Goal: Task Accomplishment & Management: Use online tool/utility

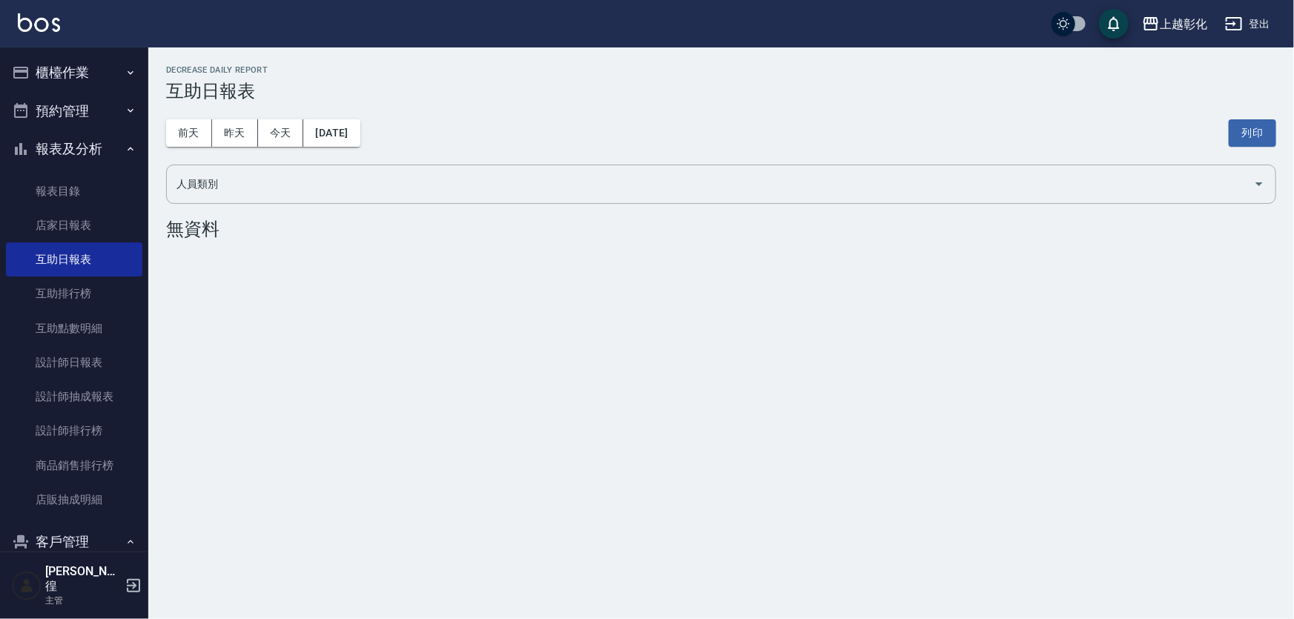
click at [93, 92] on button "預約管理" at bounding box center [74, 111] width 136 height 39
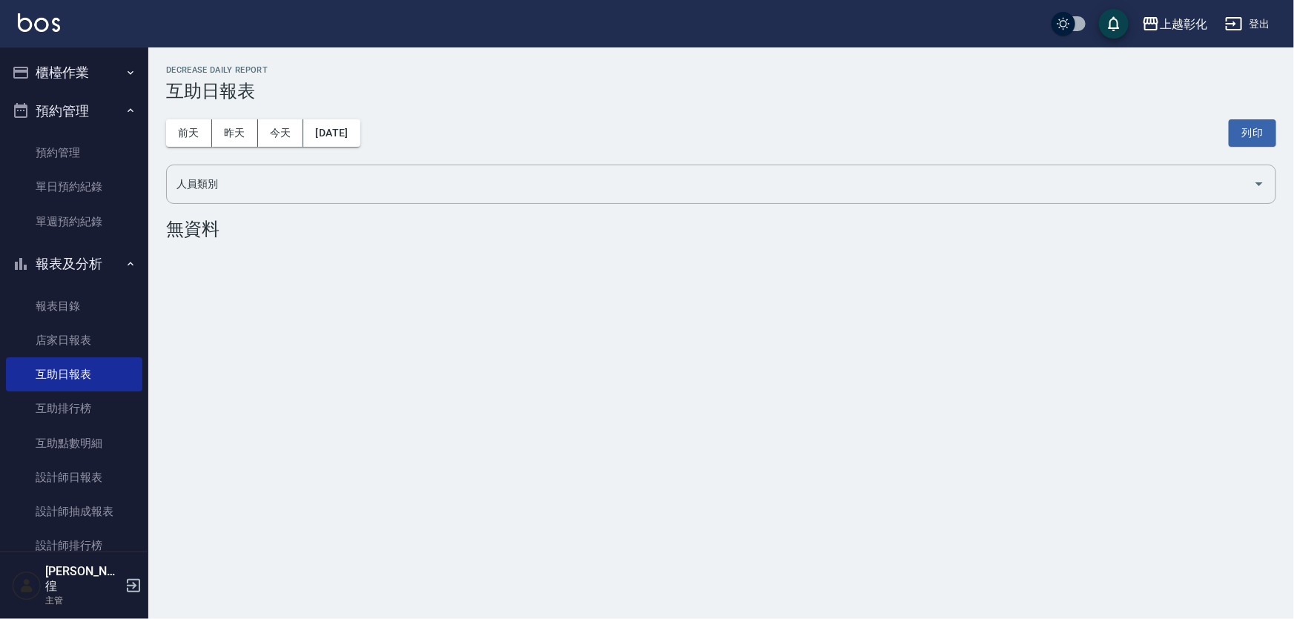
click at [97, 78] on button "櫃檯作業" at bounding box center [74, 72] width 136 height 39
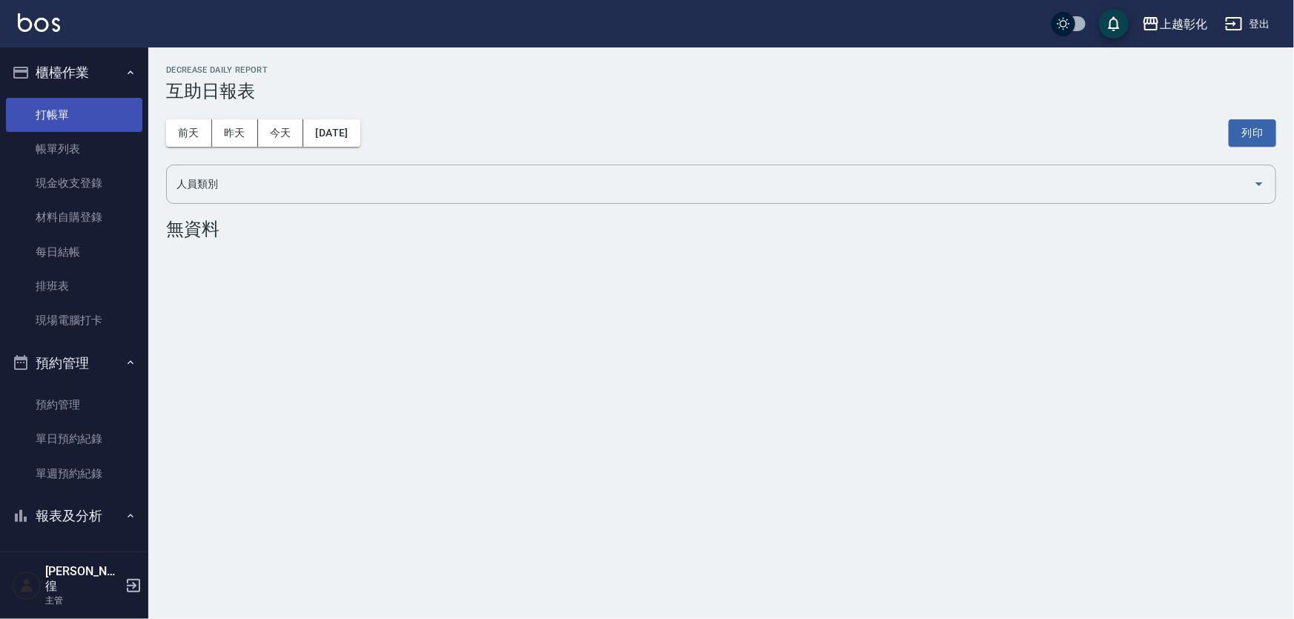
click at [89, 115] on link "打帳單" at bounding box center [74, 115] width 136 height 34
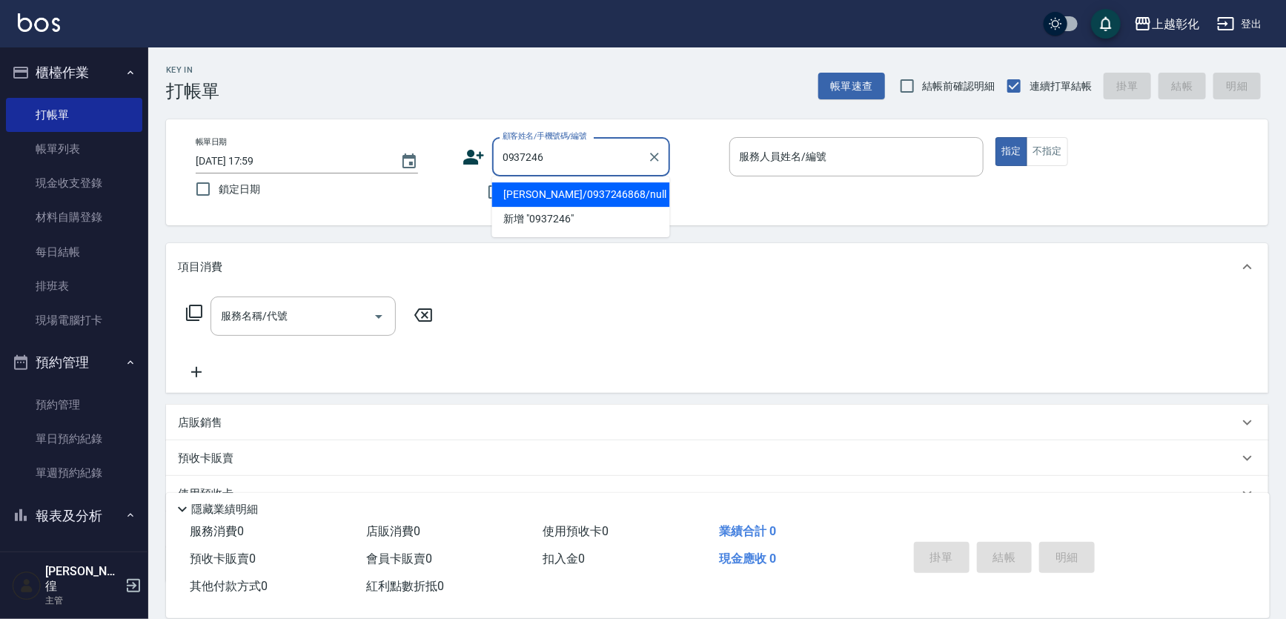
type input "[PERSON_NAME]/0937246868/null"
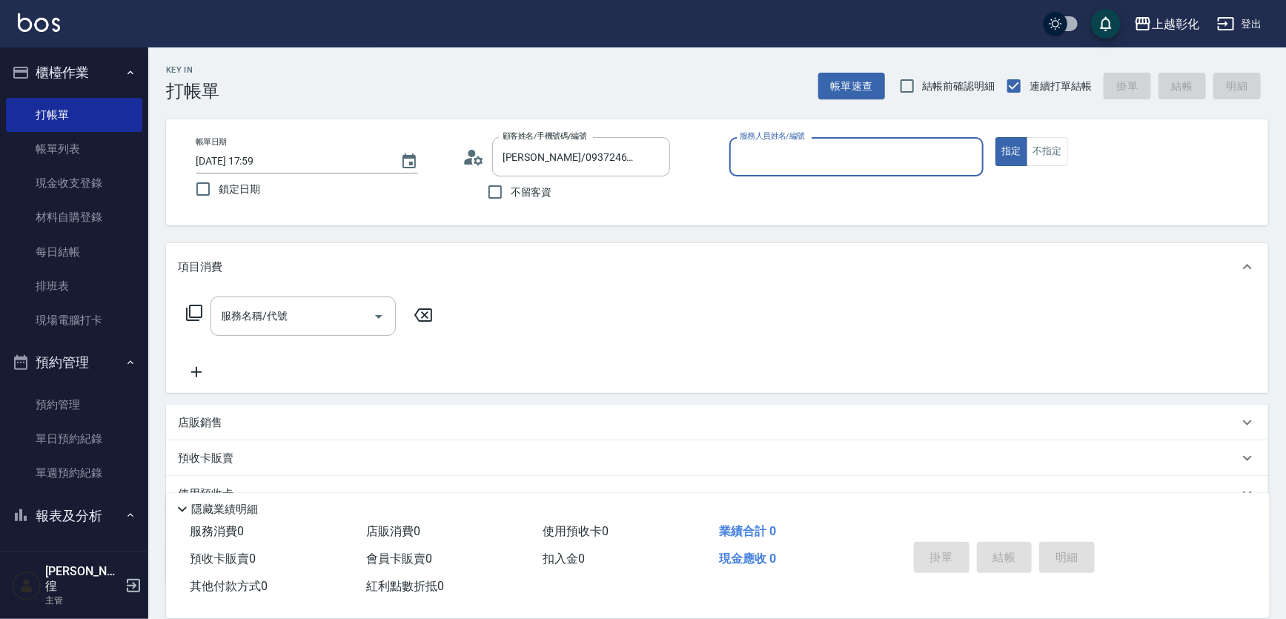
type input "ㄍ"
type input "[PERSON_NAME]-e"
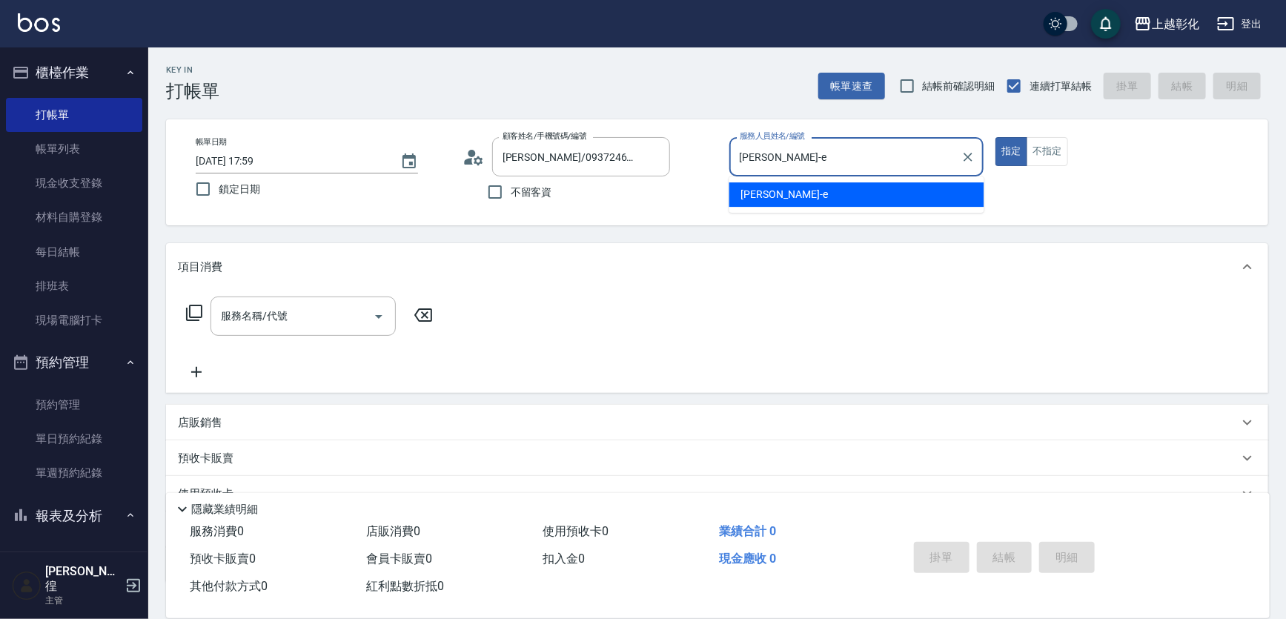
type button "true"
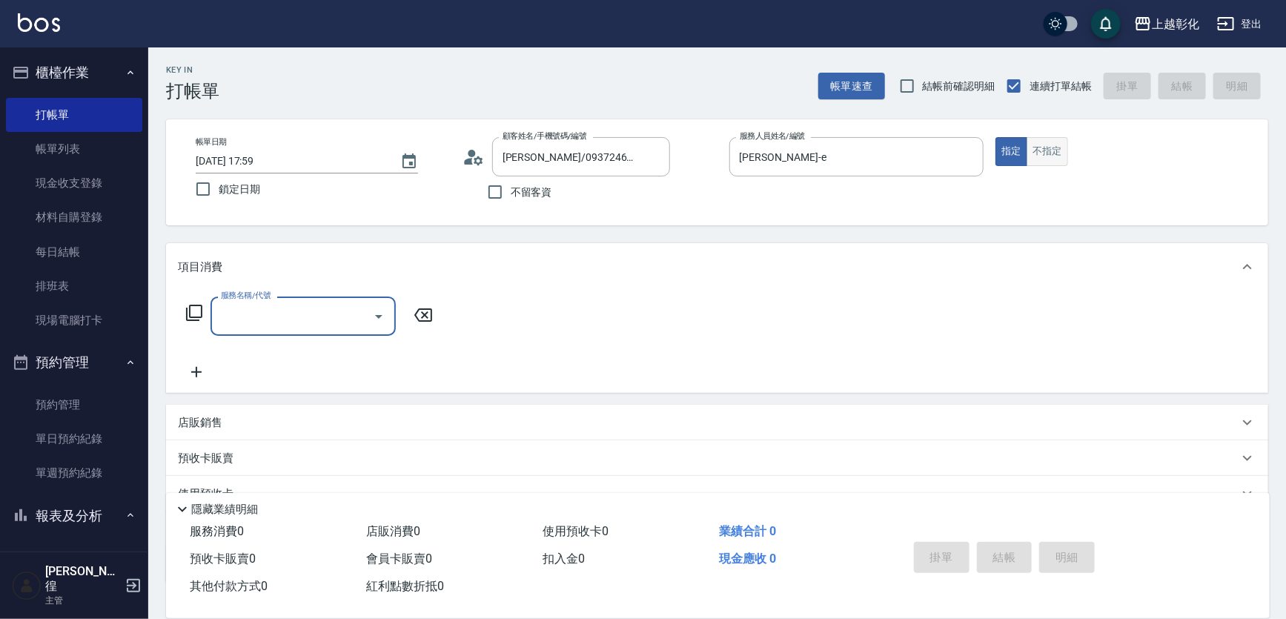
click at [1054, 151] on button "不指定" at bounding box center [1048, 151] width 42 height 29
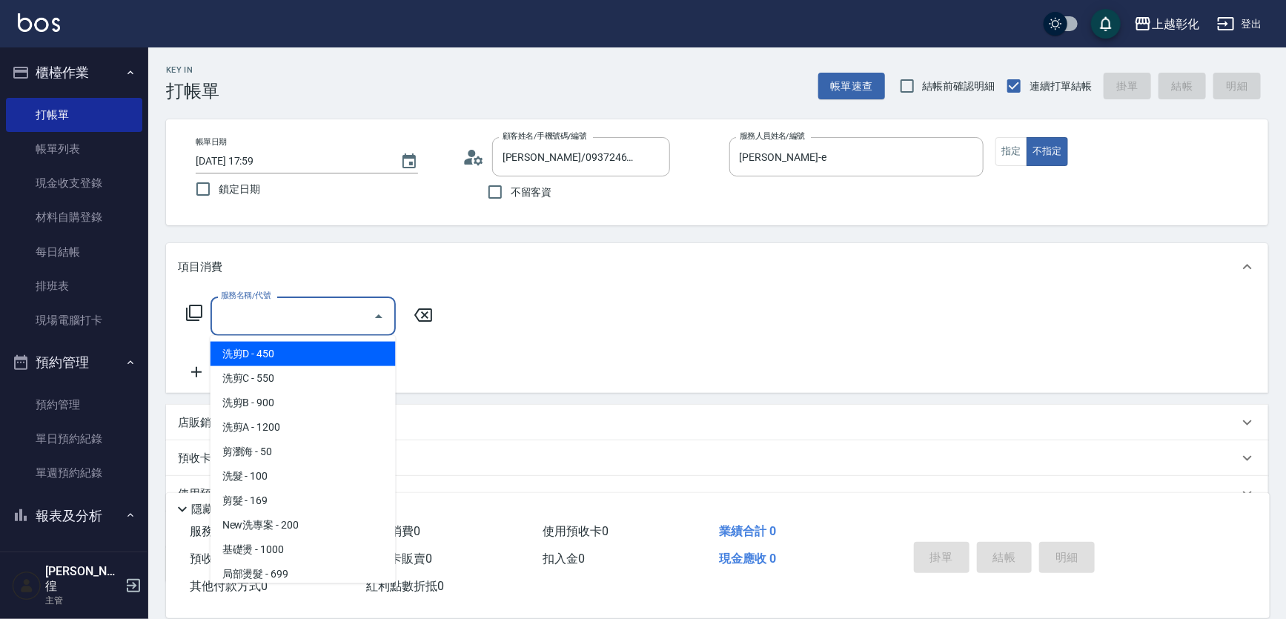
click at [346, 311] on input "服務名稱/代號" at bounding box center [292, 316] width 150 height 26
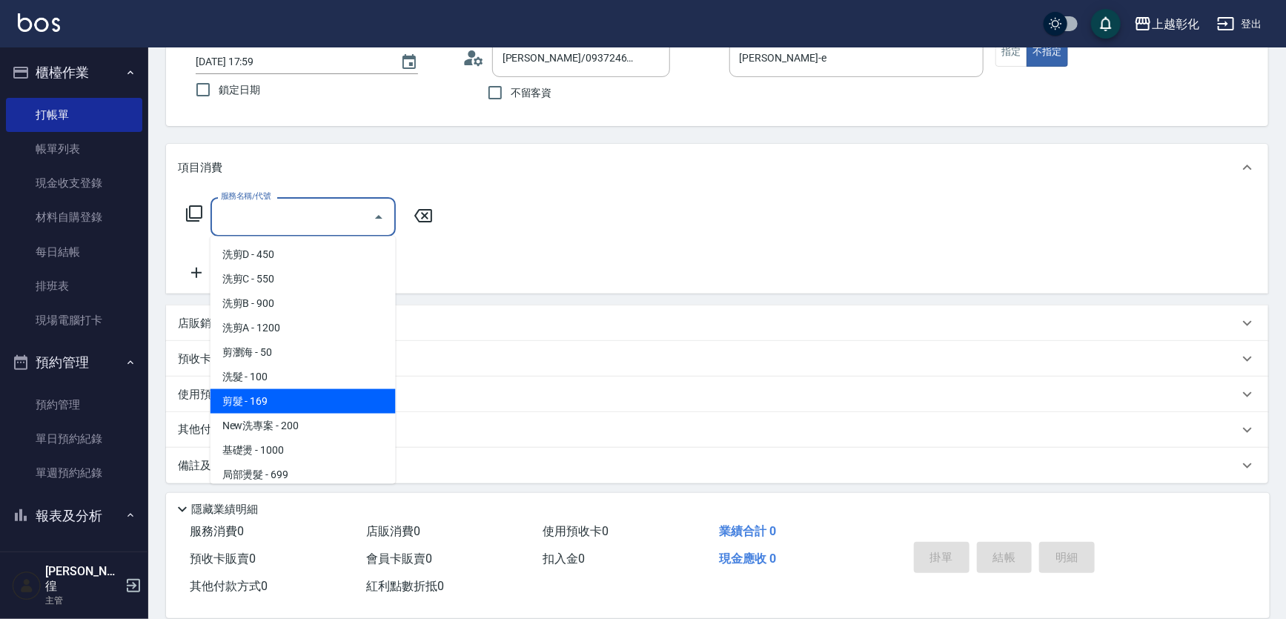
scroll to position [102, 0]
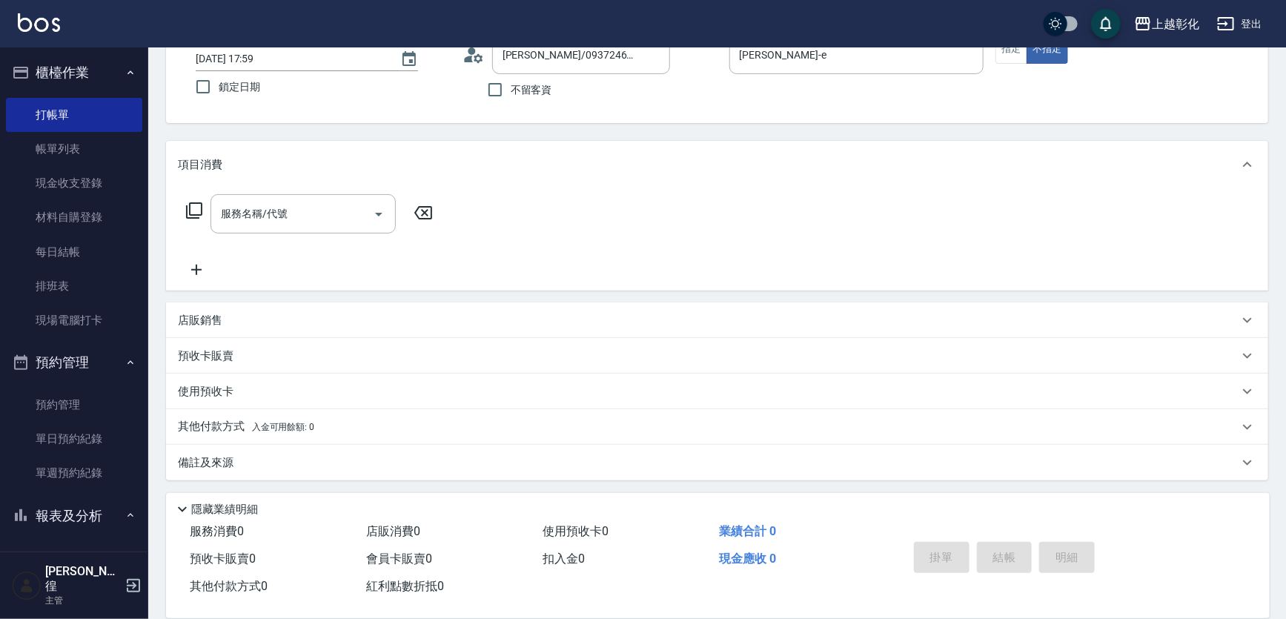
click at [469, 405] on div "使用預收卡" at bounding box center [717, 392] width 1103 height 36
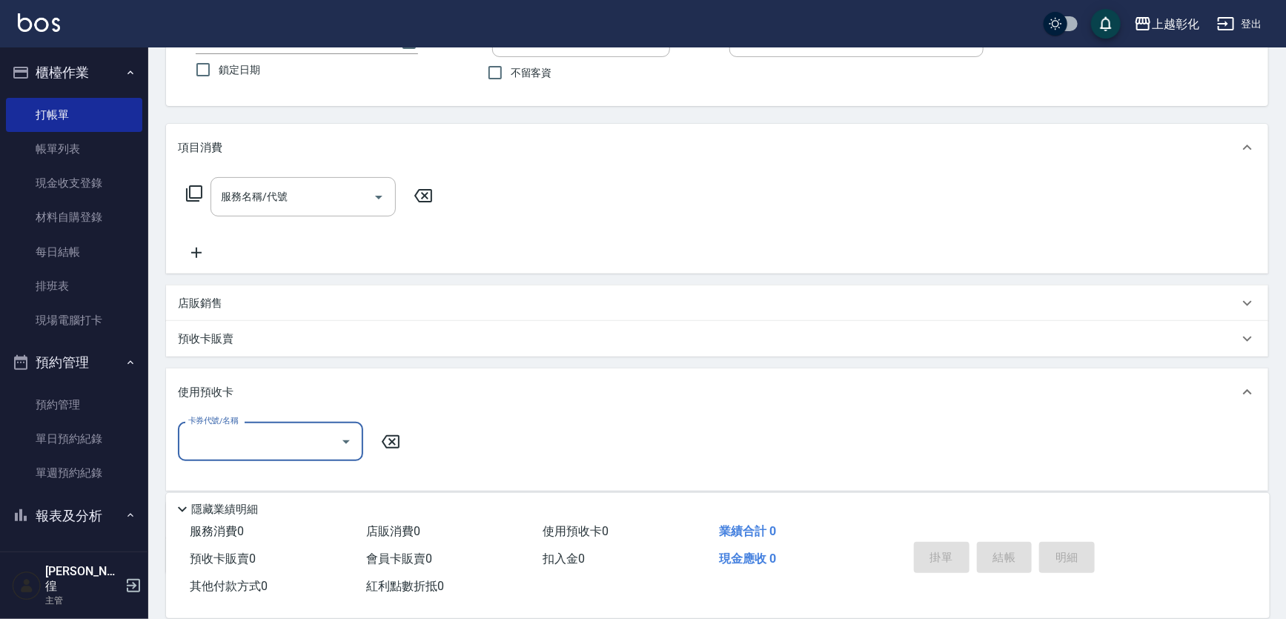
scroll to position [213, 0]
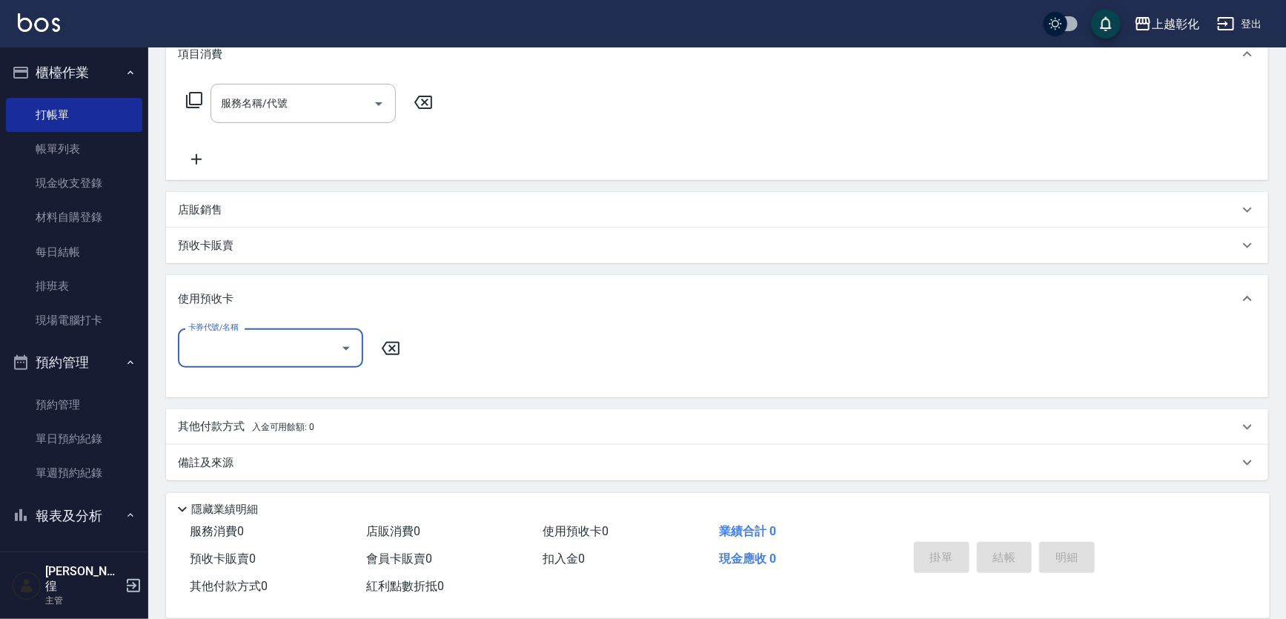
click at [302, 233] on div "預收卡販賣" at bounding box center [717, 246] width 1103 height 36
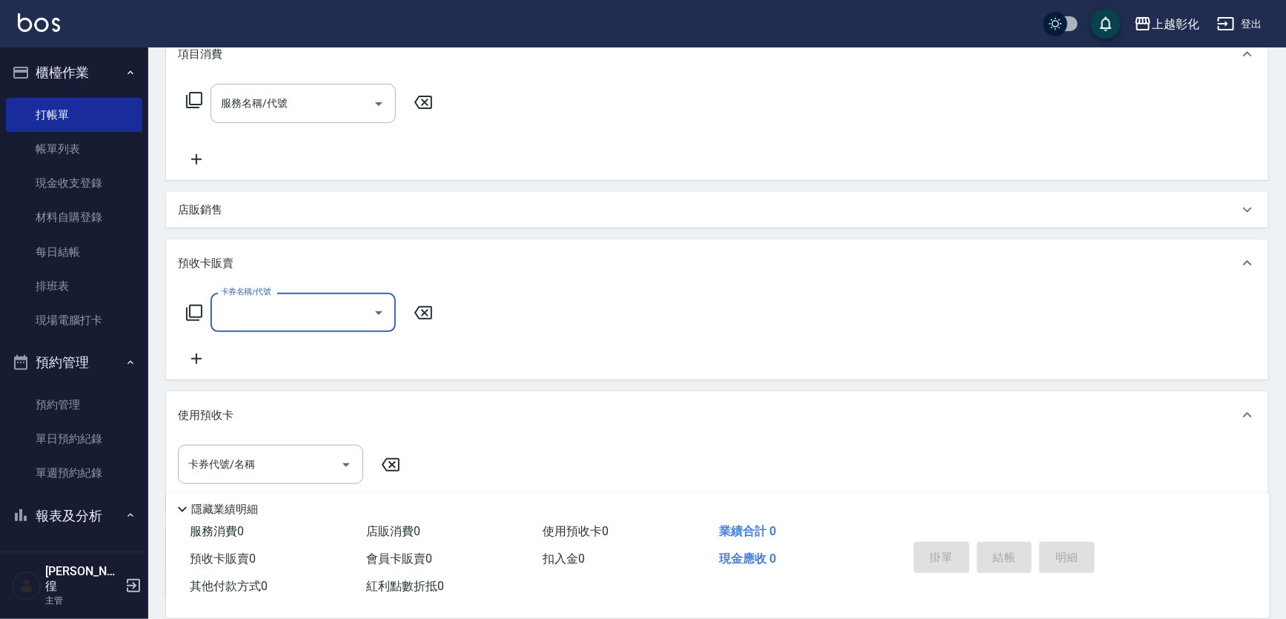
scroll to position [0, 0]
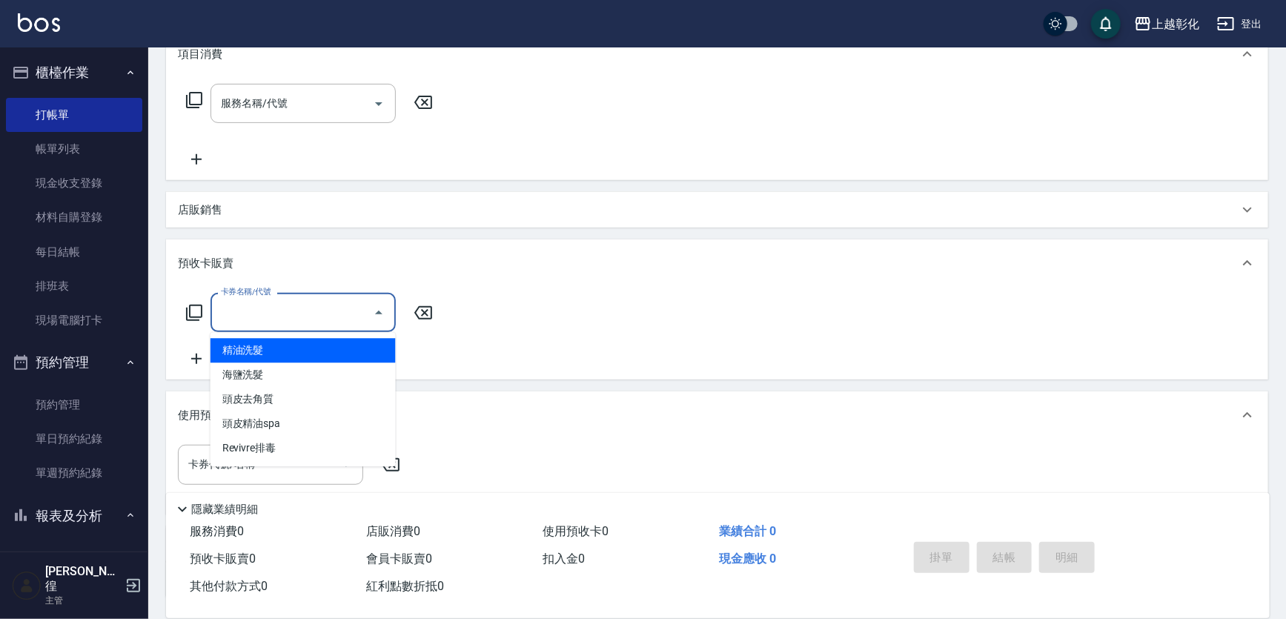
click at [297, 306] on input "卡券名稱/代號" at bounding box center [292, 313] width 150 height 26
click at [301, 347] on span "精油洗髮" at bounding box center [303, 350] width 185 height 24
type input "精油洗髮"
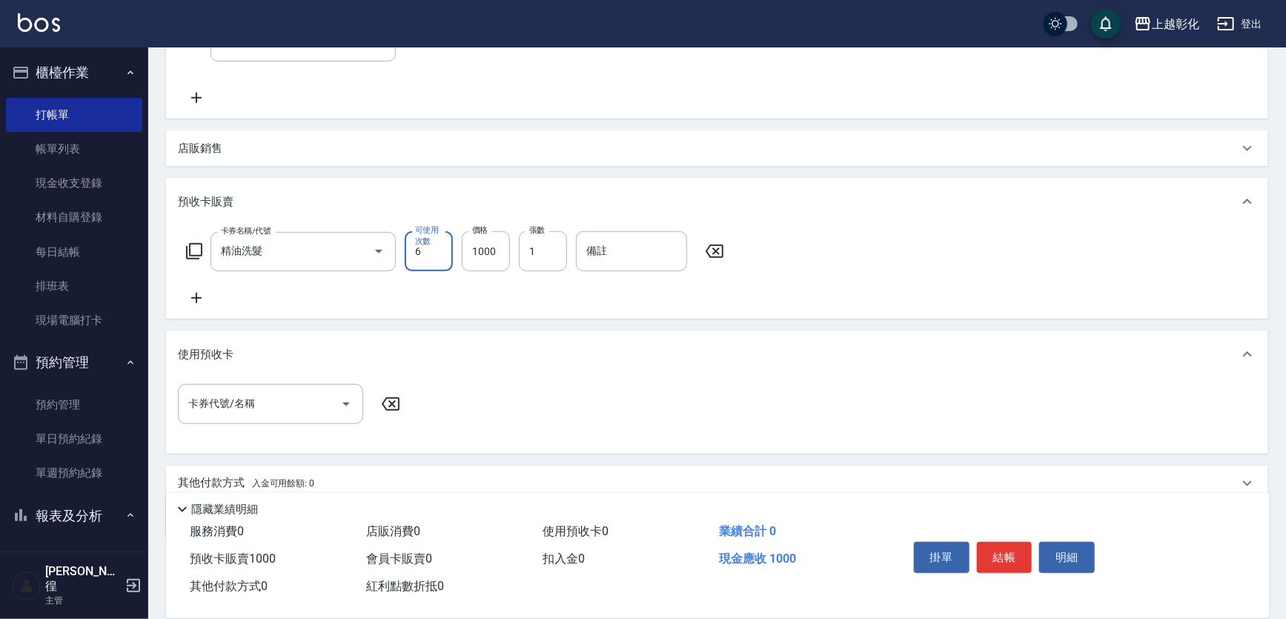
scroll to position [330, 0]
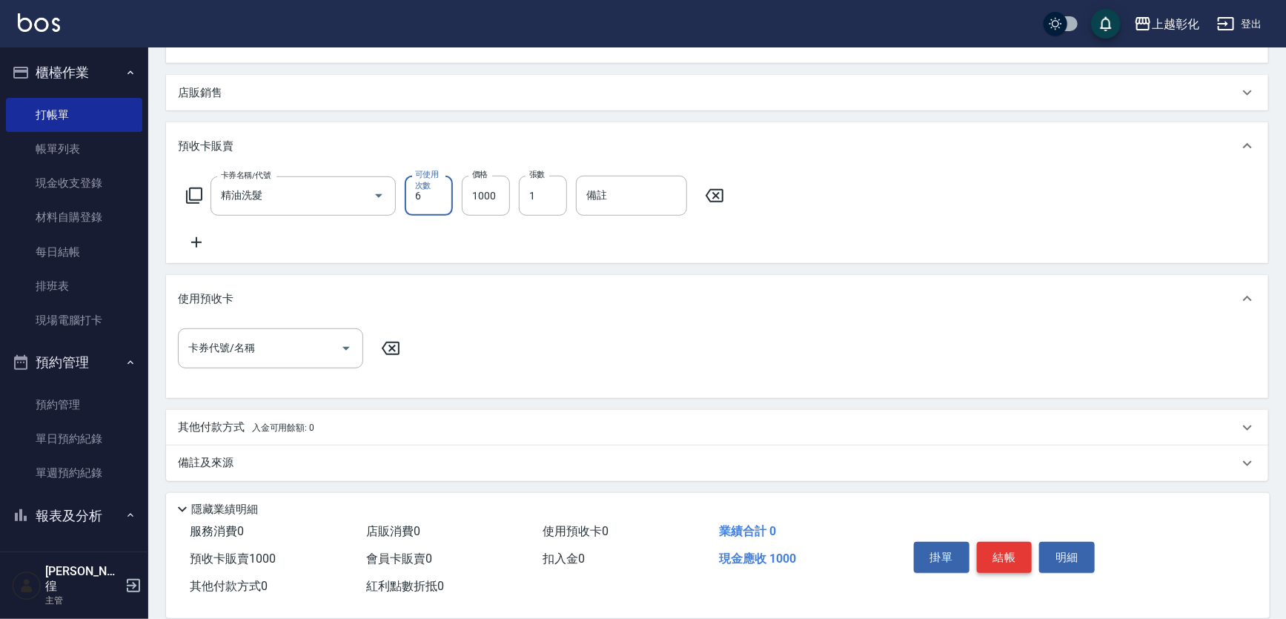
click at [1012, 553] on button "結帳" at bounding box center [1005, 557] width 56 height 31
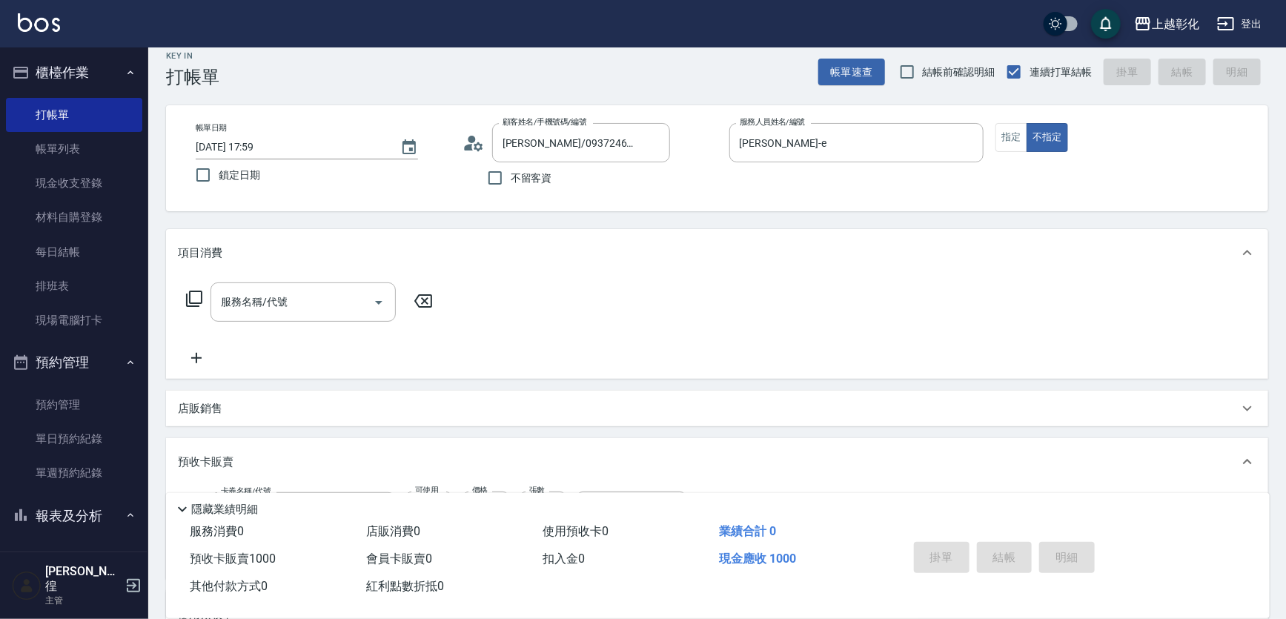
scroll to position [0, 0]
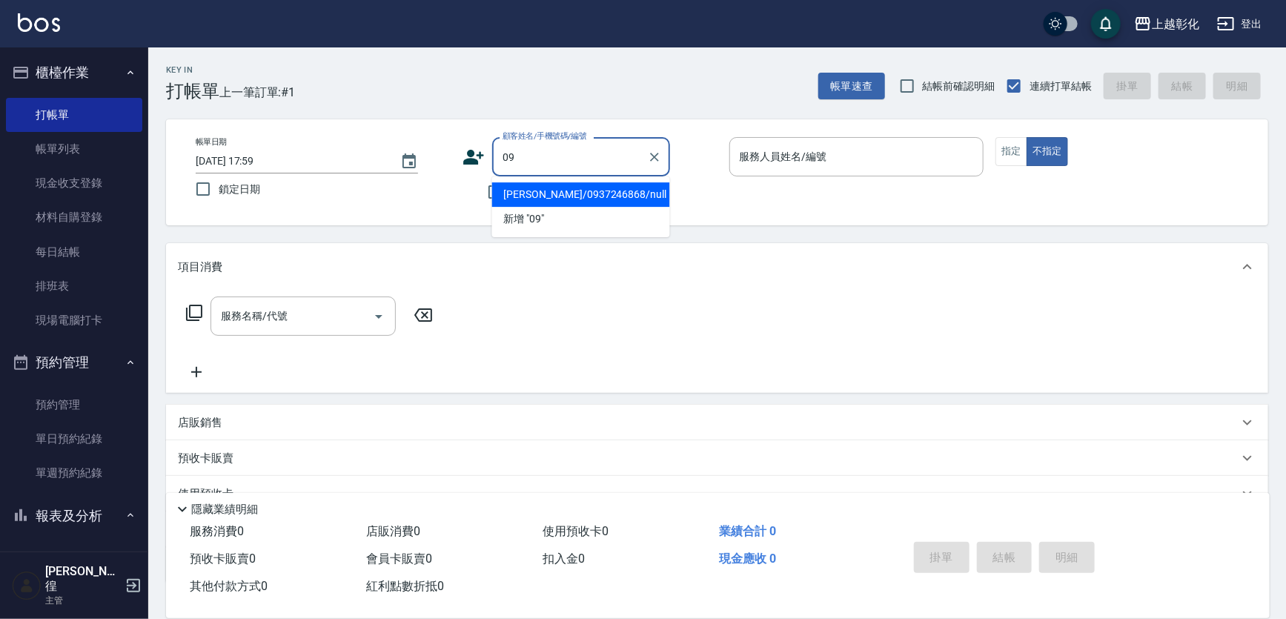
type input "[PERSON_NAME]/0937246868/null"
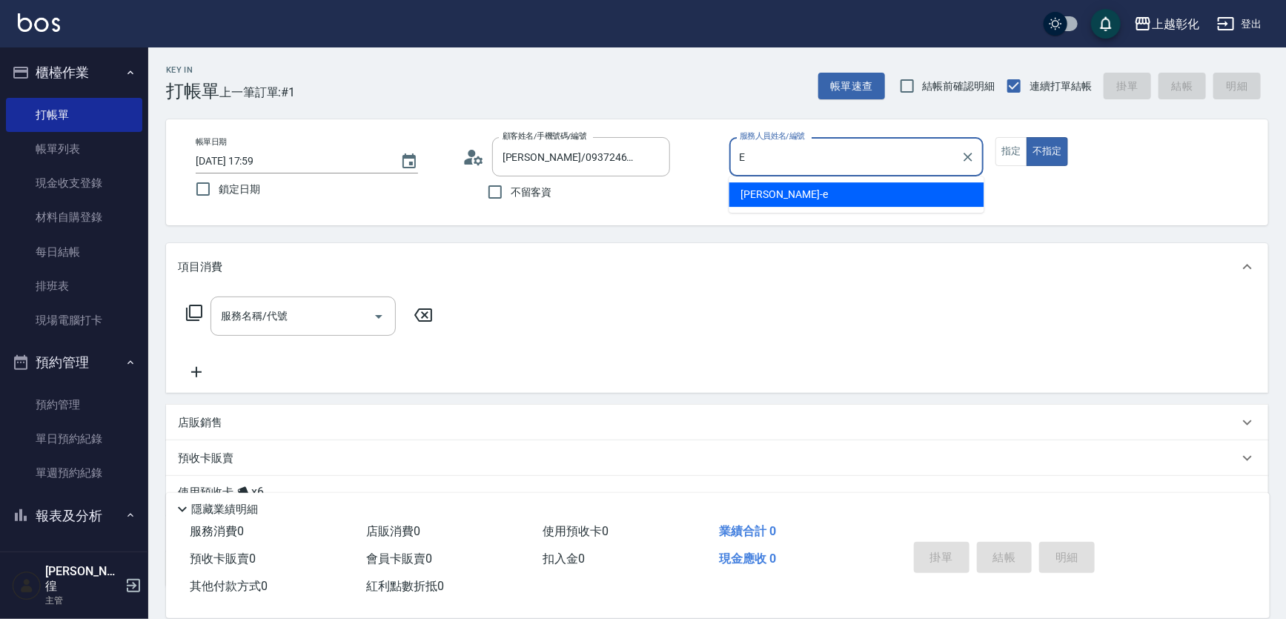
type input "[PERSON_NAME]-e"
type button "false"
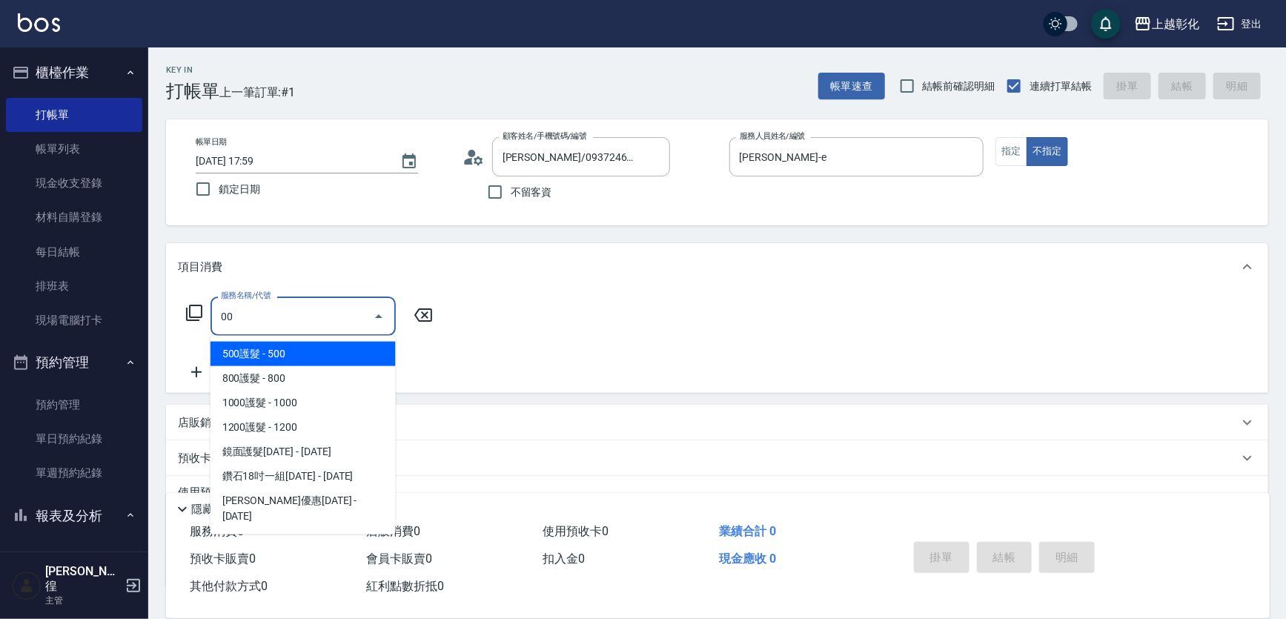
type input "0"
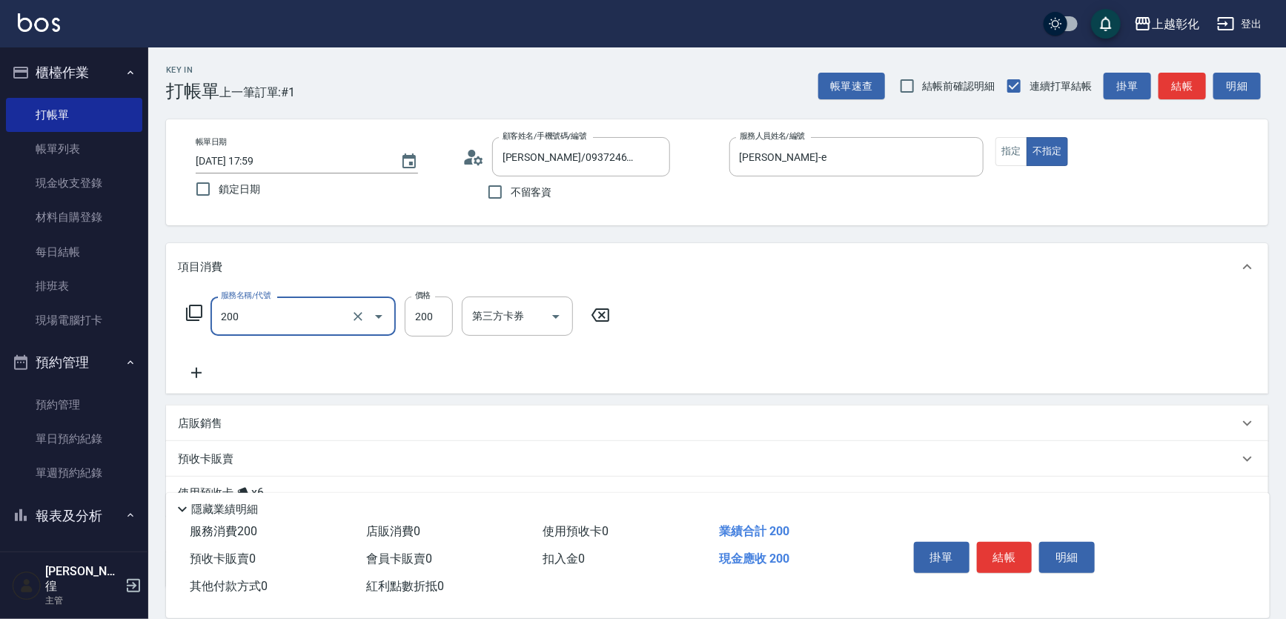
type input "New洗專案(200)"
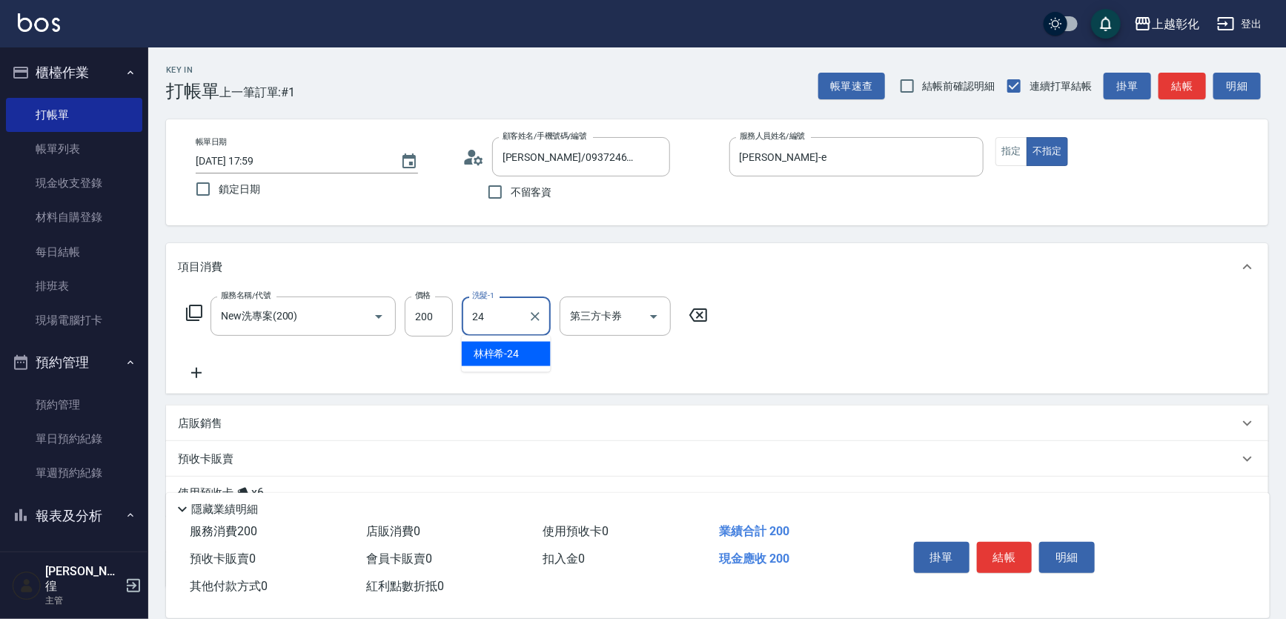
type input "[PERSON_NAME]-24"
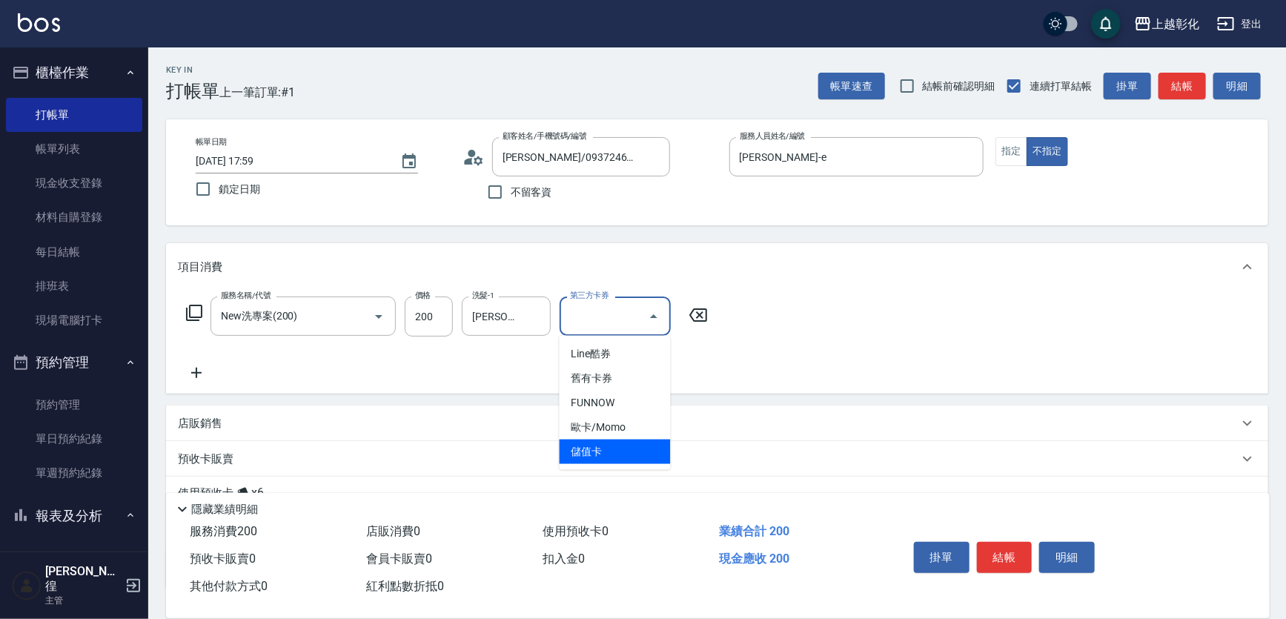
type input "儲值卡"
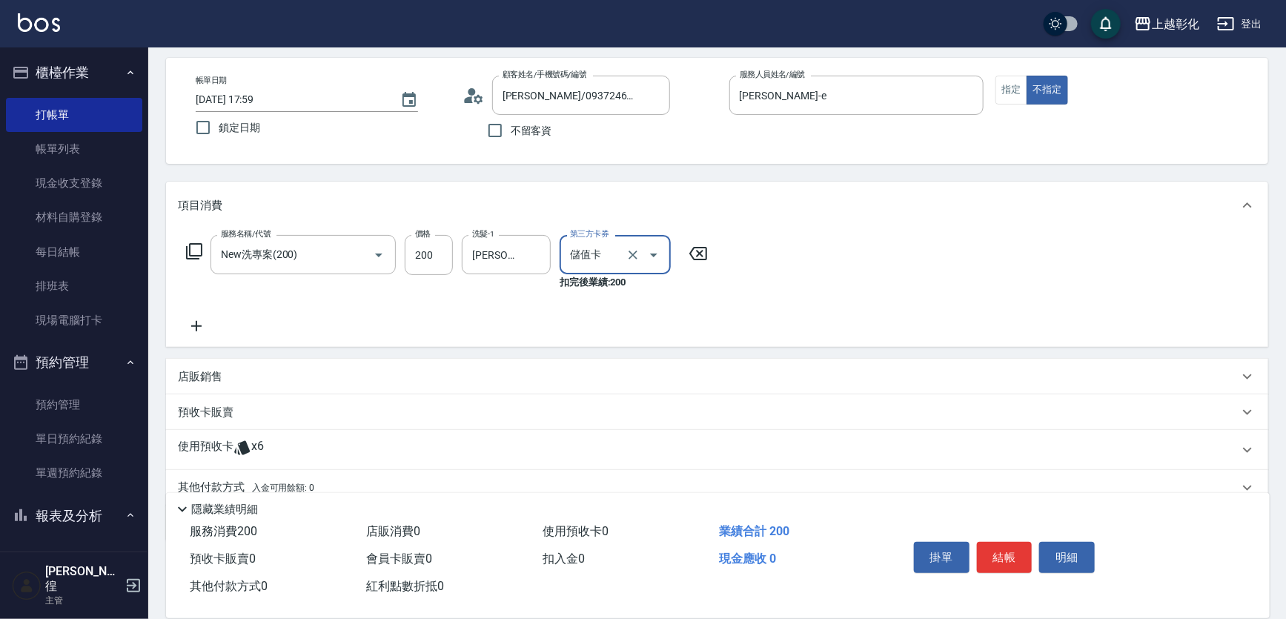
scroll to position [122, 0]
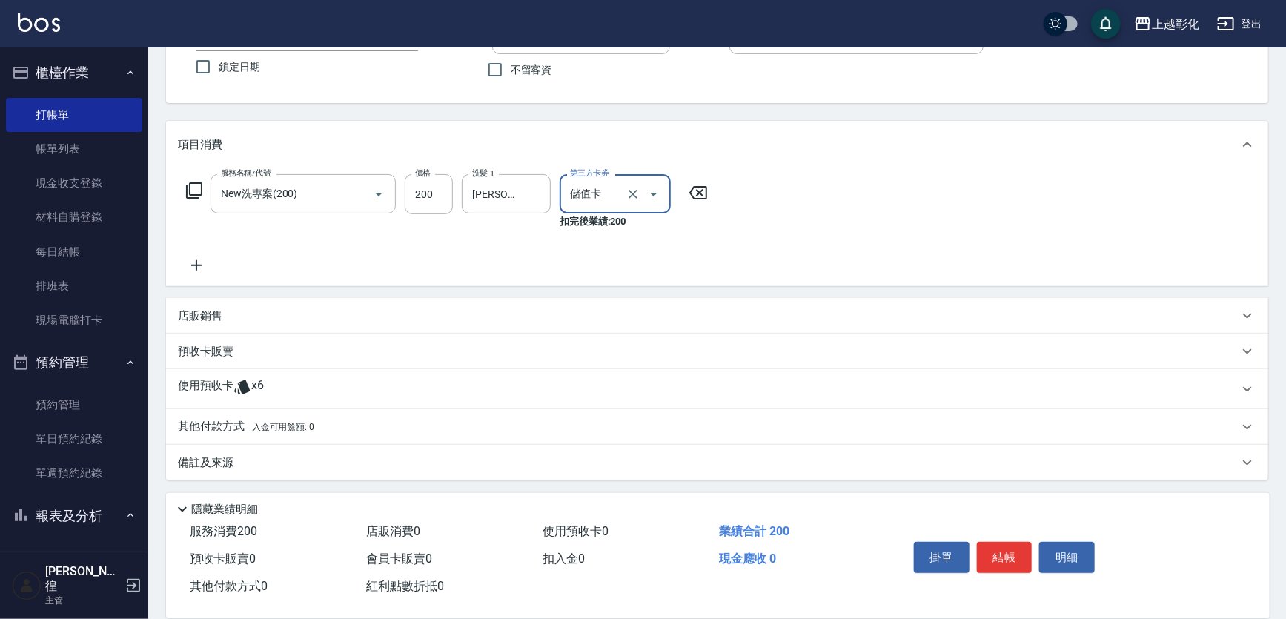
click at [294, 383] on div "使用預收卡 x6" at bounding box center [708, 389] width 1061 height 22
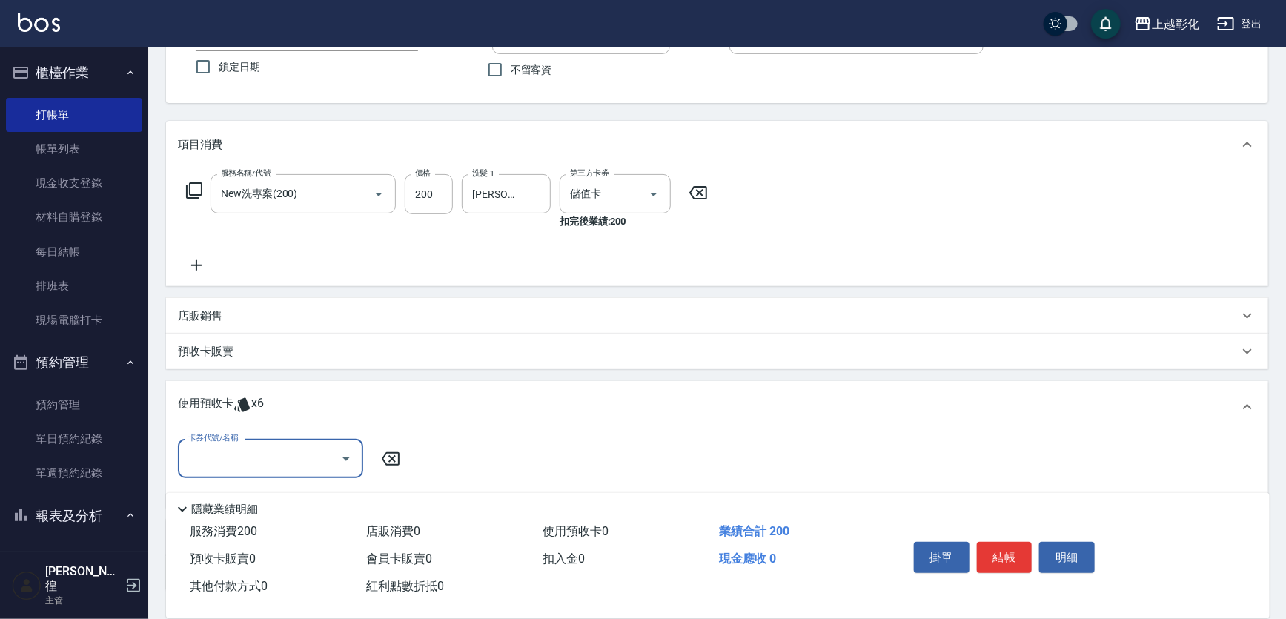
scroll to position [0, 0]
click at [282, 452] on input "卡券代號/名稱" at bounding box center [260, 459] width 150 height 26
click at [274, 482] on ul "精油洗髮 剩餘6張" at bounding box center [270, 496] width 185 height 36
click at [273, 492] on div "精油洗髮 剩餘6張" at bounding box center [270, 496] width 185 height 24
type input "精油洗髮"
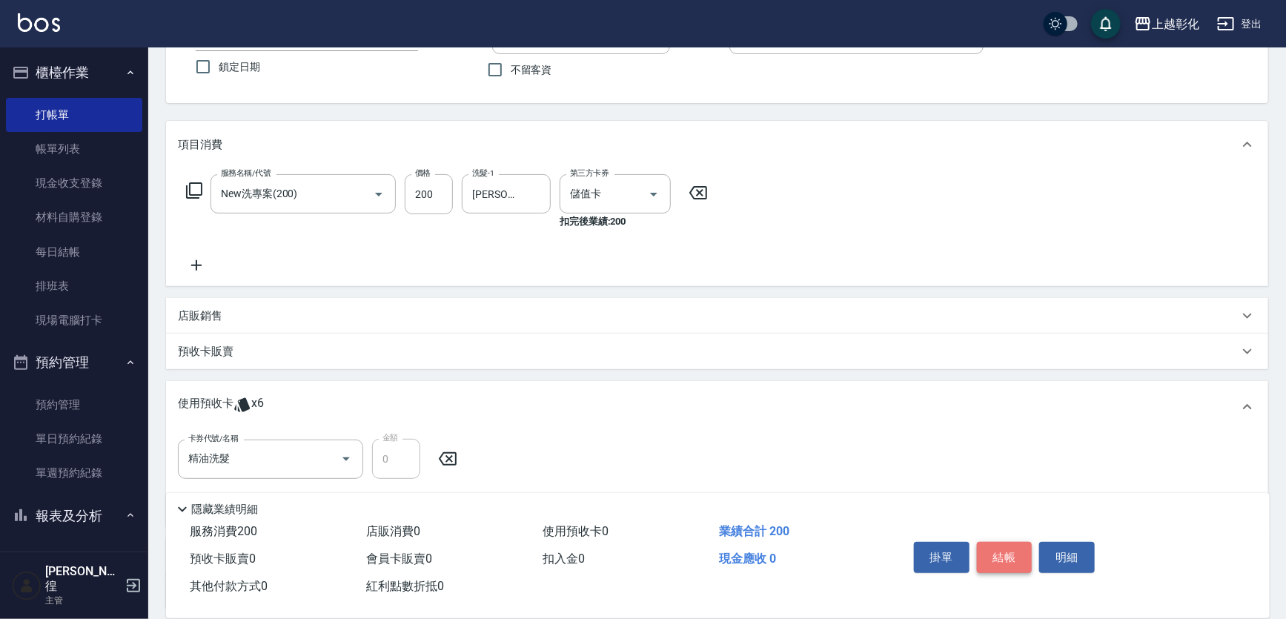
click at [1022, 555] on button "結帳" at bounding box center [1005, 557] width 56 height 31
